Goal: Task Accomplishment & Management: Manage account settings

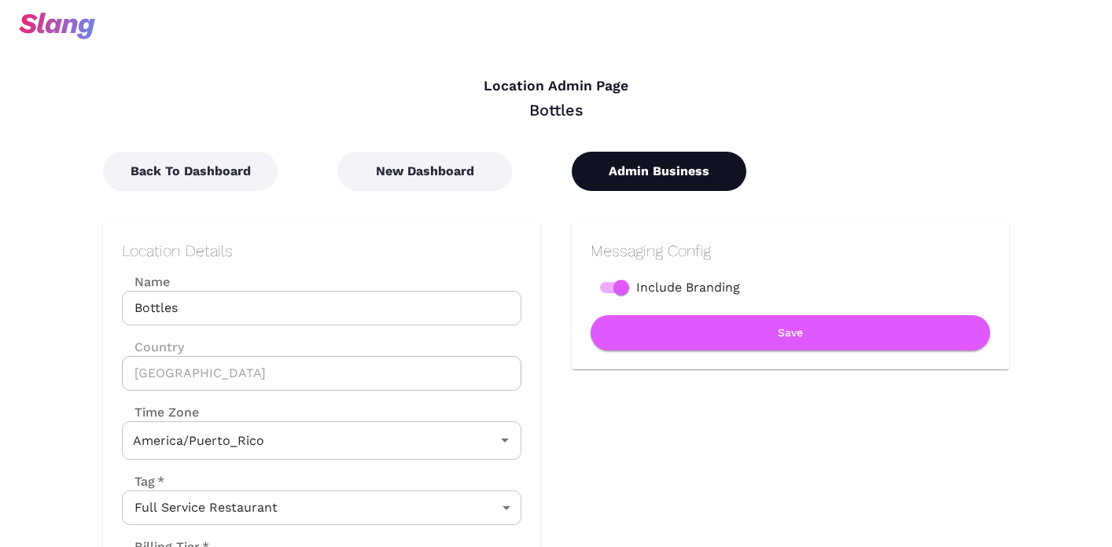
click at [668, 171] on button "Admin Business" at bounding box center [659, 171] width 175 height 39
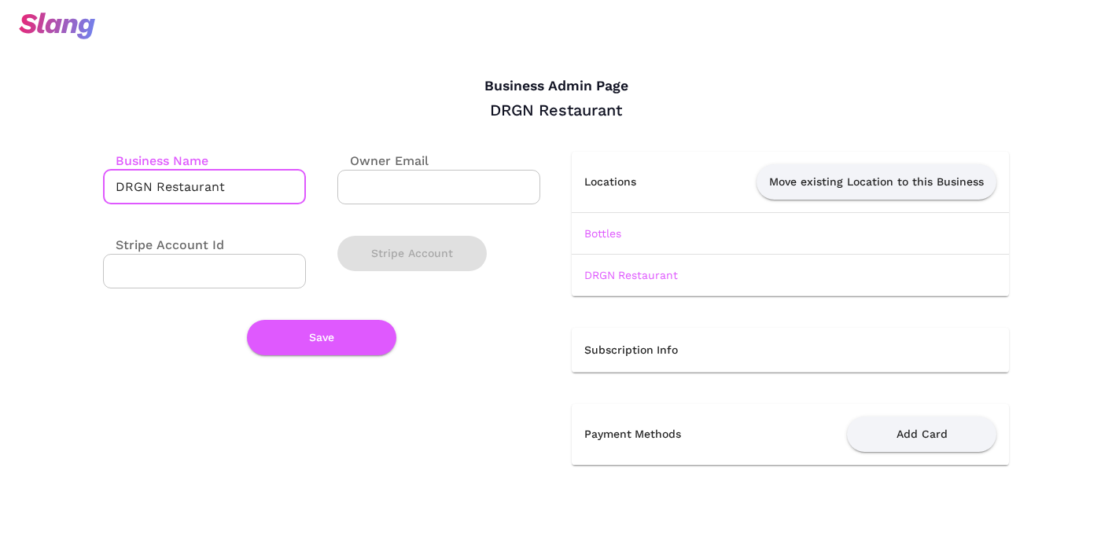
click at [118, 182] on input "DRGN Restaurant" at bounding box center [204, 187] width 203 height 35
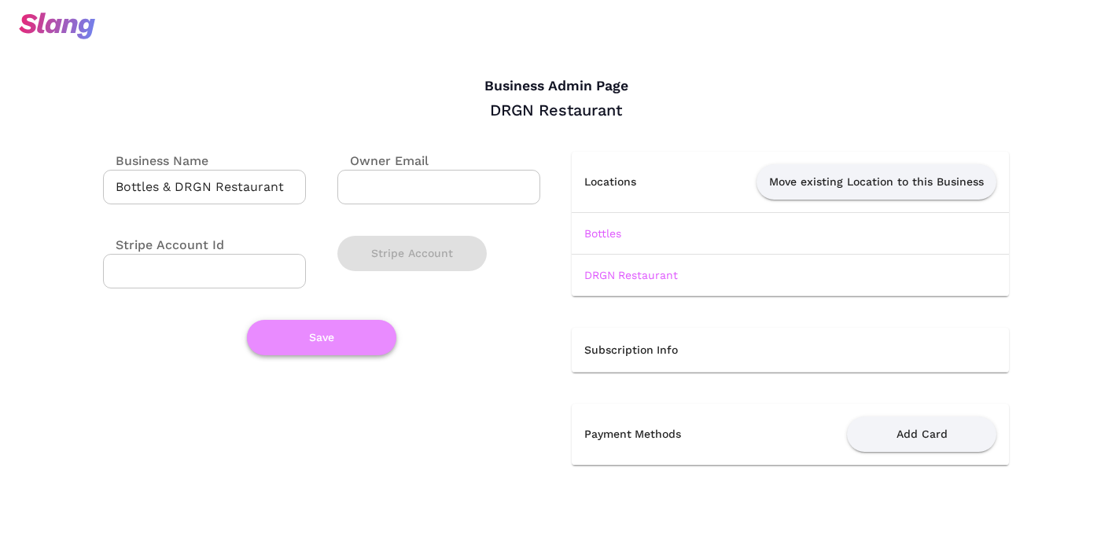
click at [318, 341] on button "Save" at bounding box center [321, 337] width 149 height 35
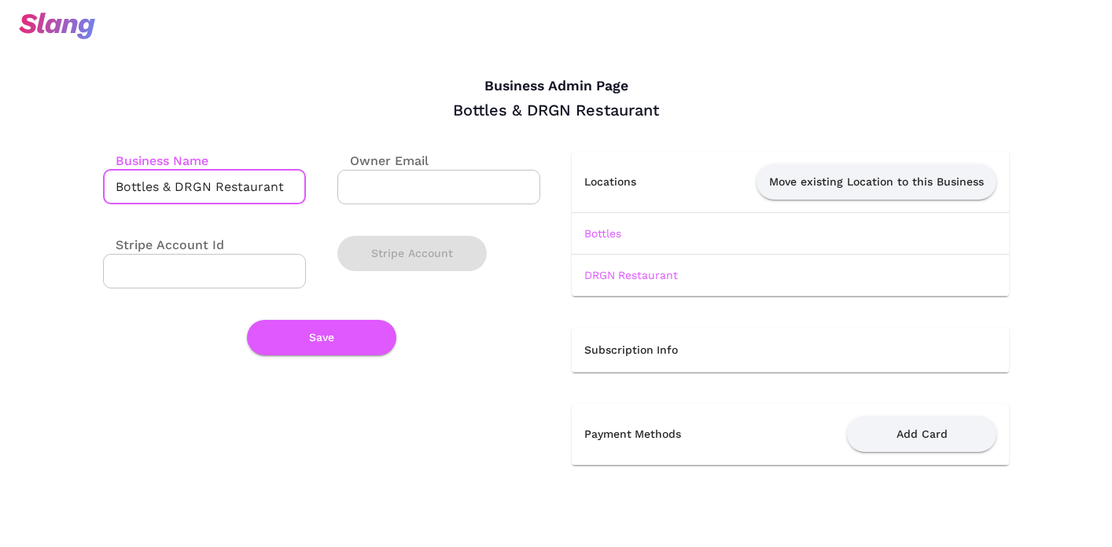
drag, startPoint x: 278, startPoint y: 187, endPoint x: 108, endPoint y: 182, distance: 170.7
click at [108, 182] on input "Bottles & DRGN Restaurant" at bounding box center [204, 187] width 203 height 35
paste input "Ascend Hospitality Group"
type input "Ascend Hospitality Group"
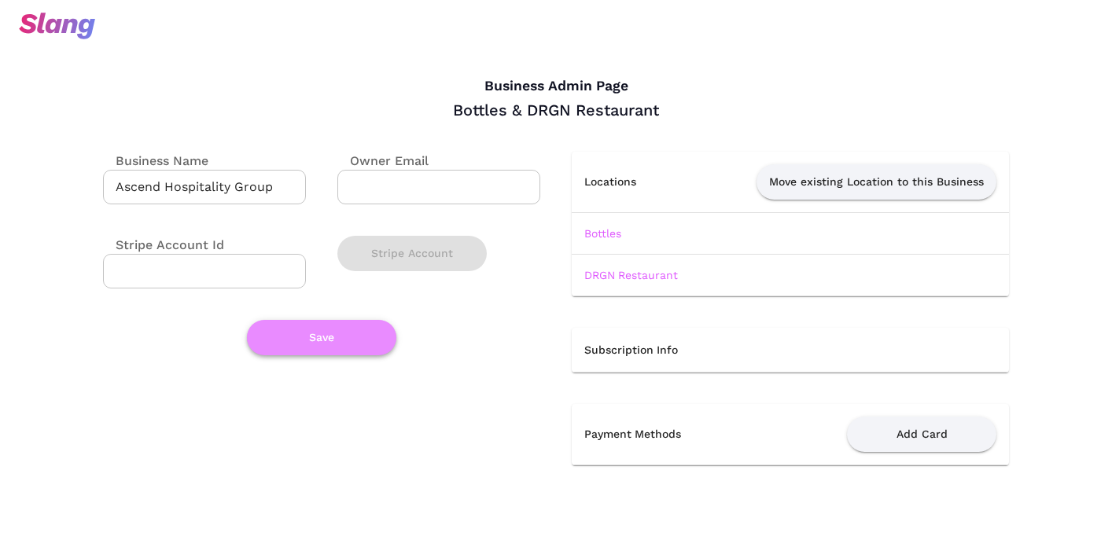
click at [312, 333] on button "Save" at bounding box center [321, 337] width 149 height 35
